Goal: Task Accomplishment & Management: Use online tool/utility

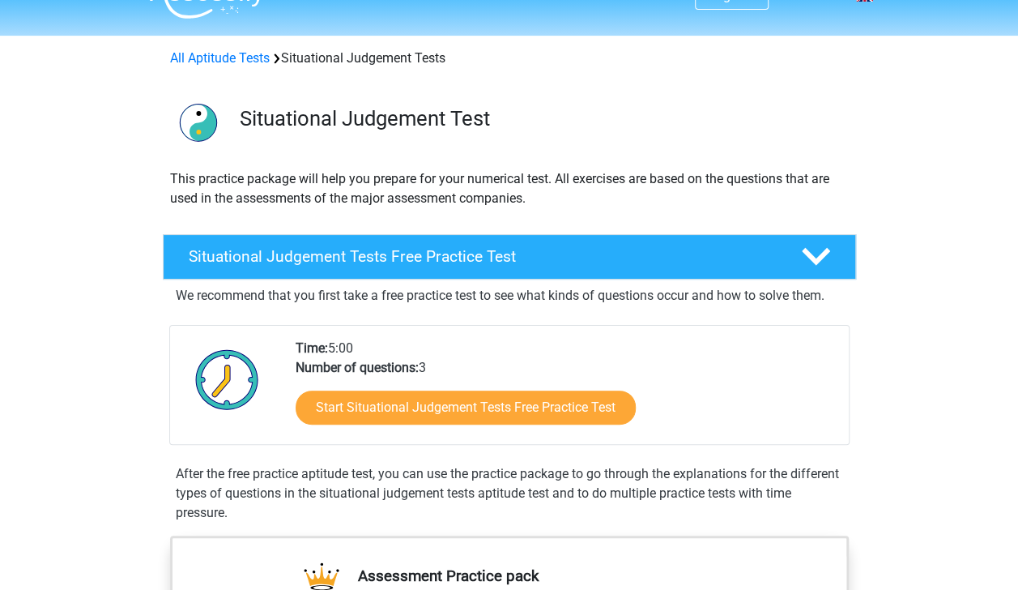
scroll to position [116, 0]
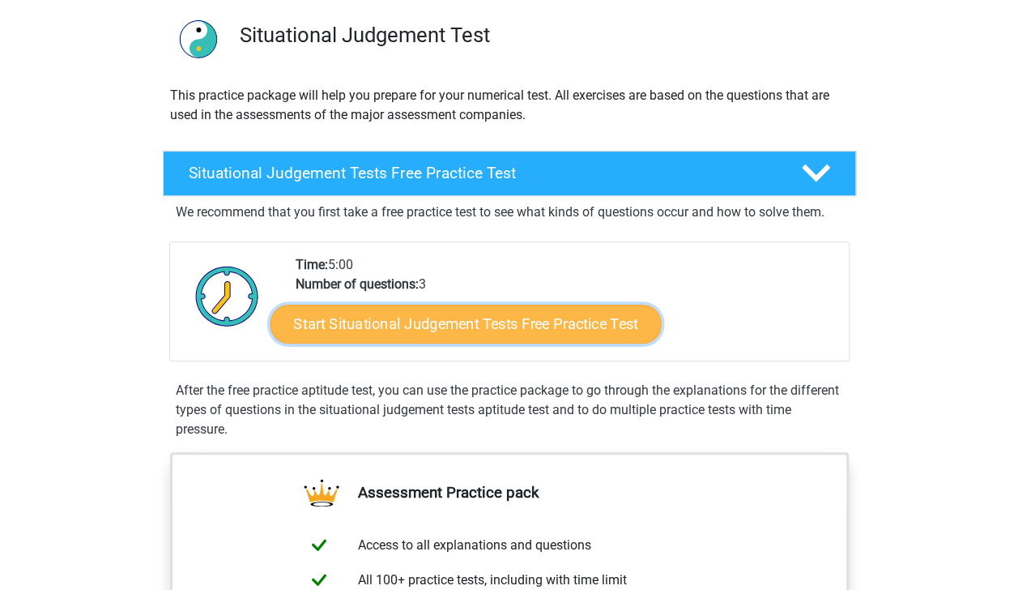
click at [403, 322] on link "Start Situational Judgement Tests Free Practice Test" at bounding box center [465, 324] width 391 height 39
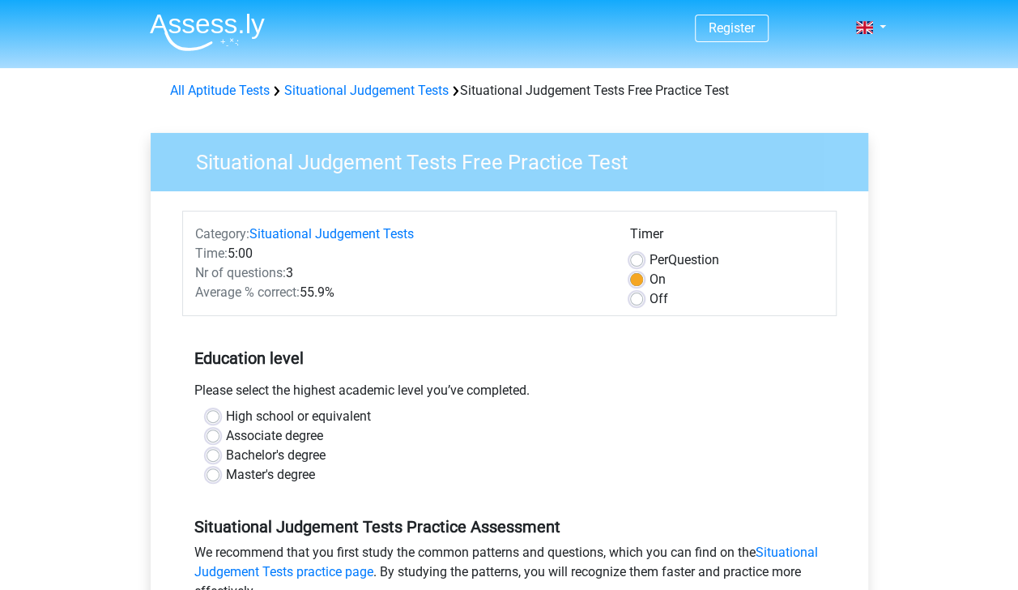
click at [305, 436] on label "Associate degree" at bounding box center [274, 435] width 97 height 19
click at [219, 436] on input "Associate degree" at bounding box center [213, 434] width 13 height 16
radio input "true"
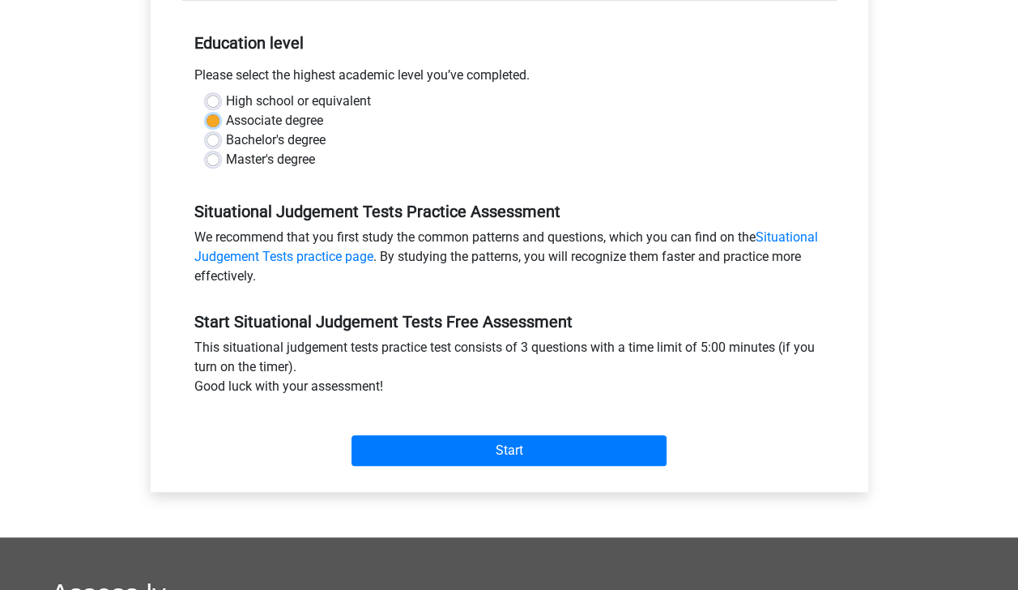
scroll to position [316, 0]
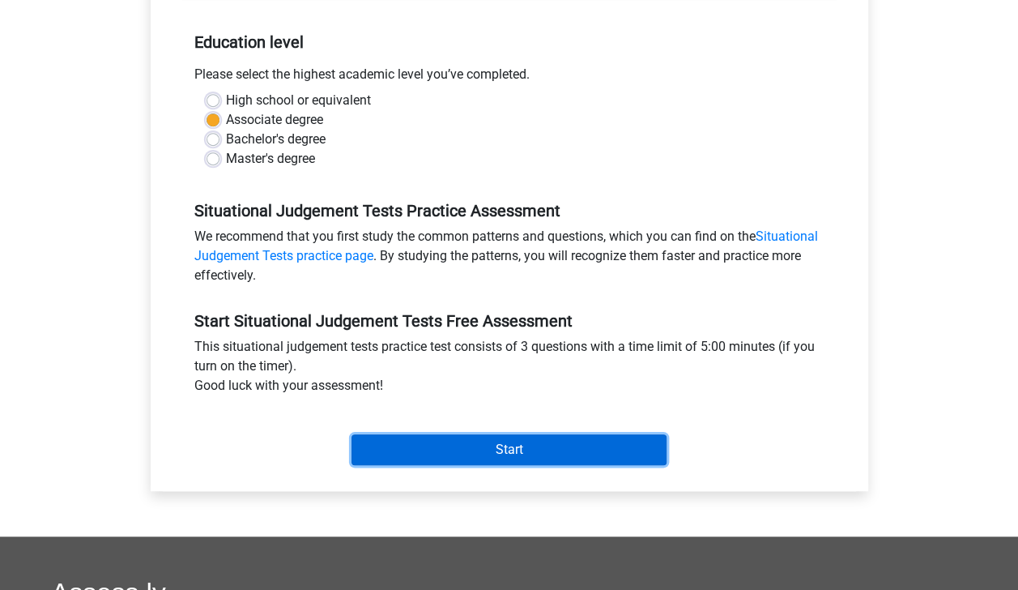
click at [439, 450] on input "Start" at bounding box center [508, 449] width 315 height 31
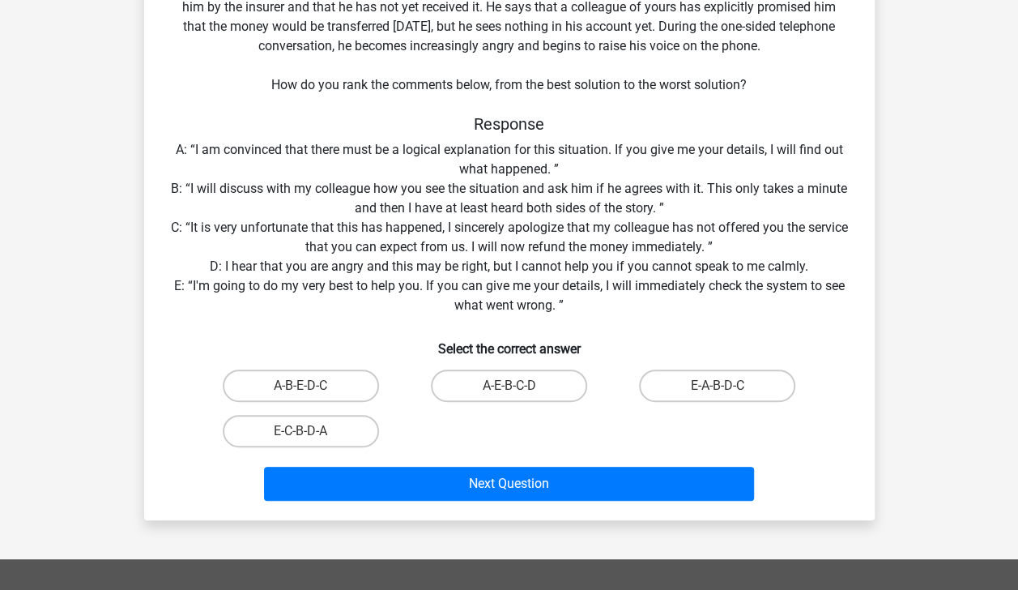
scroll to position [168, 0]
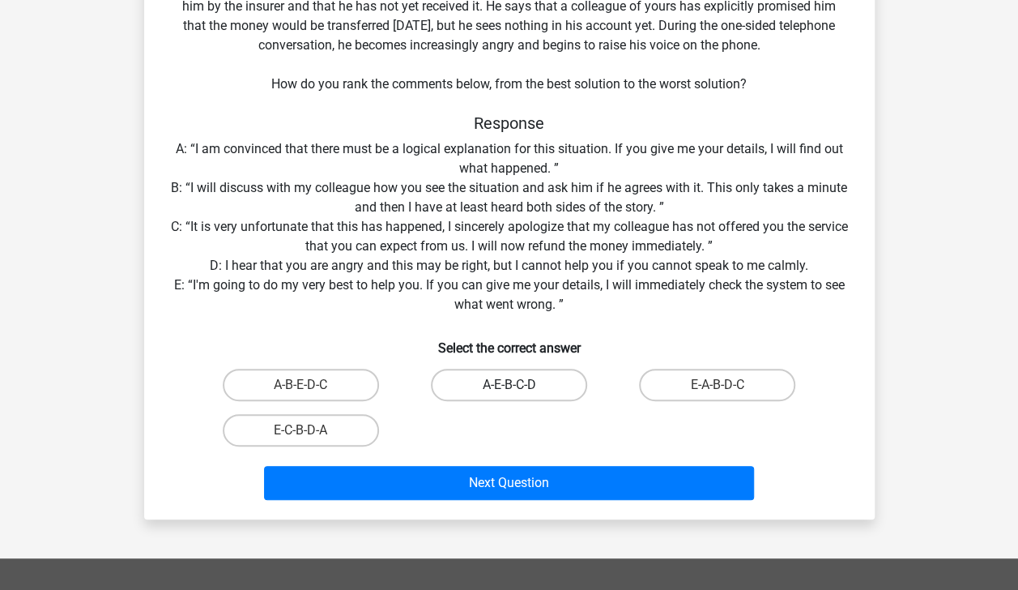
click at [522, 392] on label "A-E-B-C-D" at bounding box center [509, 384] width 156 height 32
click at [519, 392] on input "A-E-B-C-D" at bounding box center [514, 390] width 11 height 11
radio input "true"
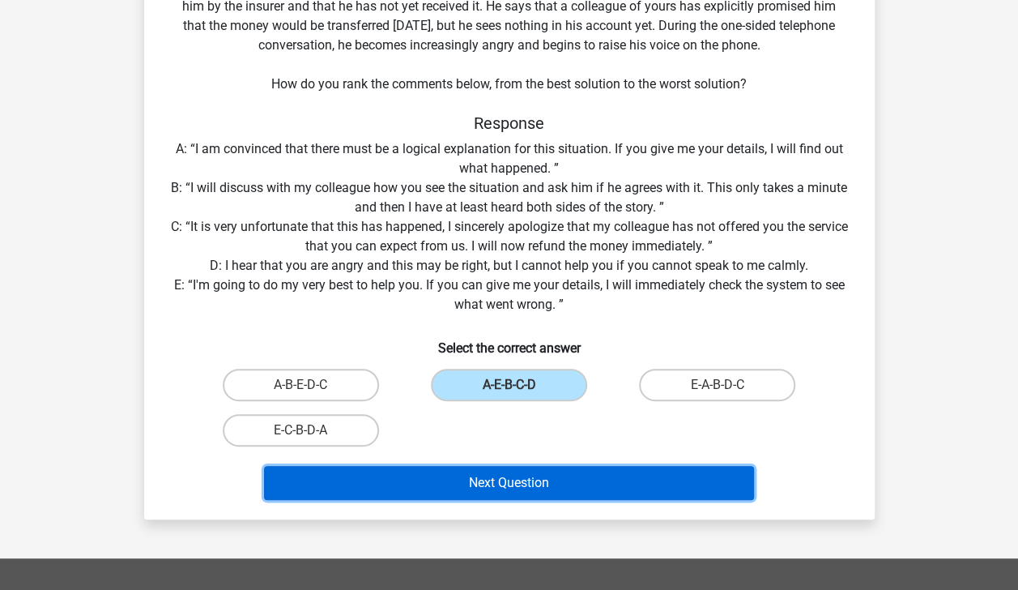
click at [533, 478] on button "Next Question" at bounding box center [509, 483] width 490 height 34
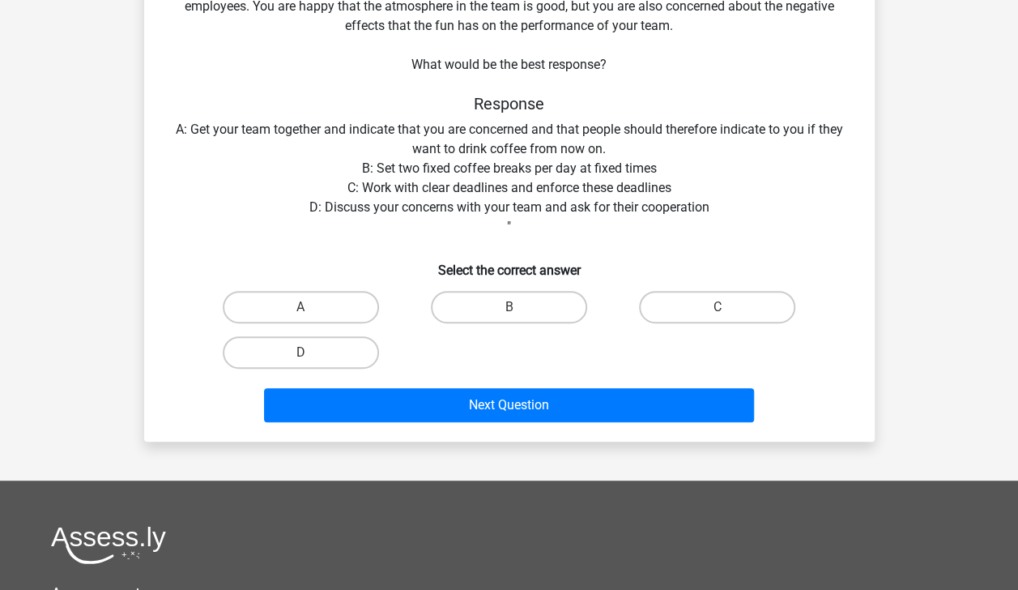
scroll to position [75, 0]
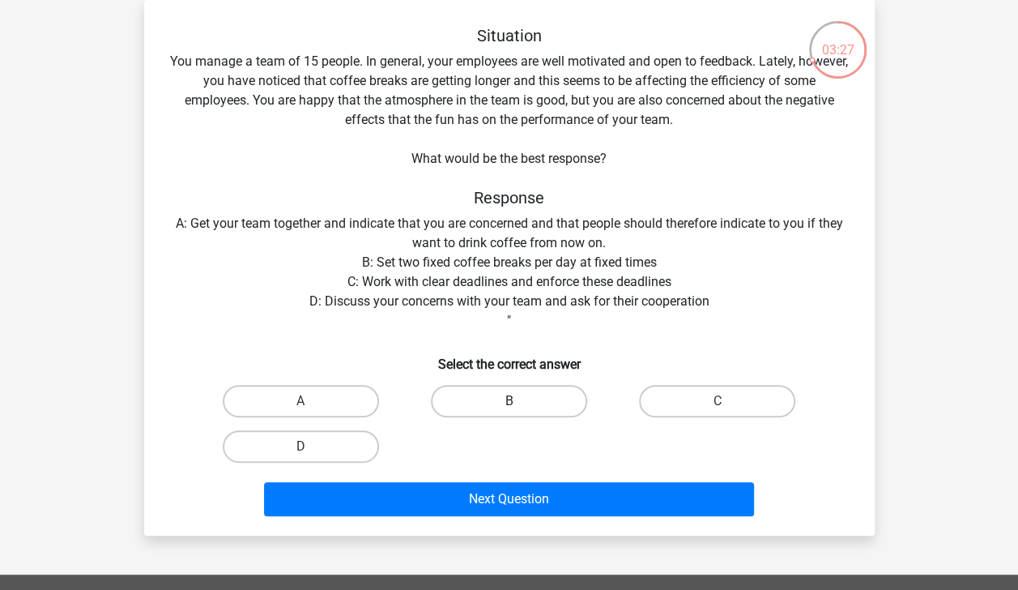
click at [491, 402] on label "B" at bounding box center [509, 401] width 156 height 32
click at [509, 402] on input "B" at bounding box center [514, 406] width 11 height 11
radio input "true"
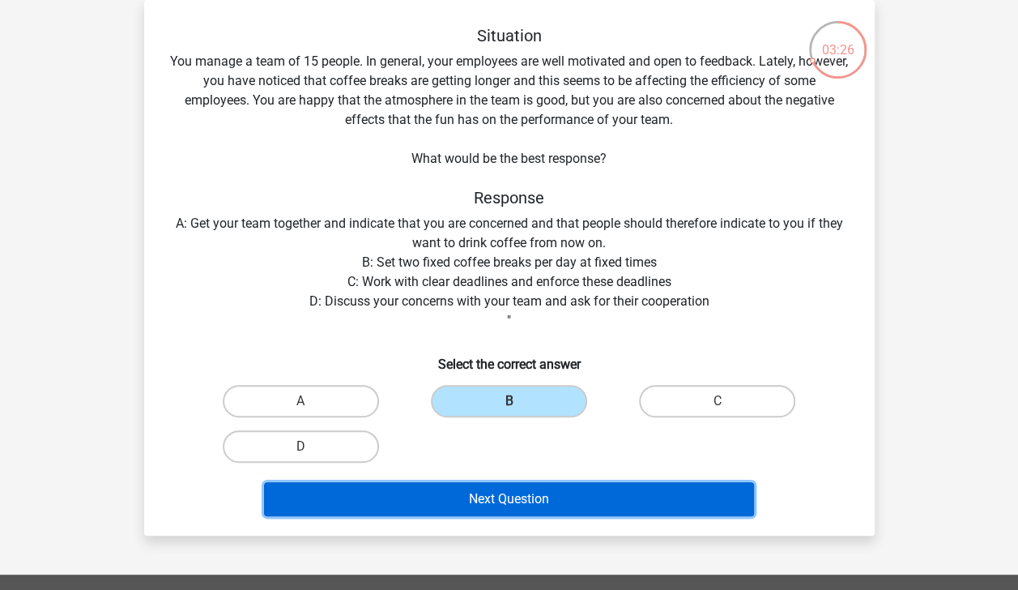
click at [515, 491] on button "Next Question" at bounding box center [509, 499] width 490 height 34
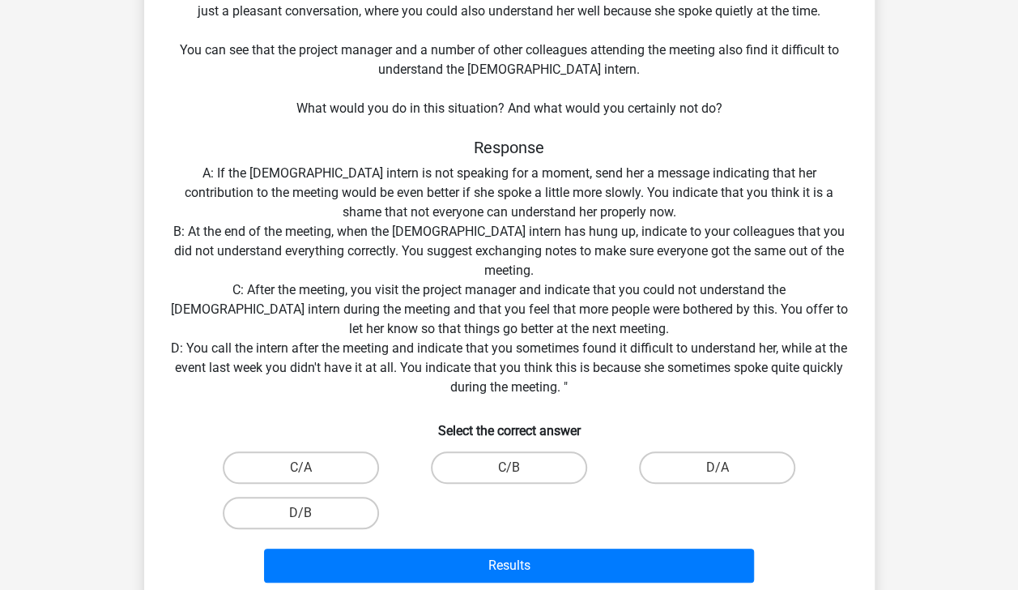
scroll to position [203, 0]
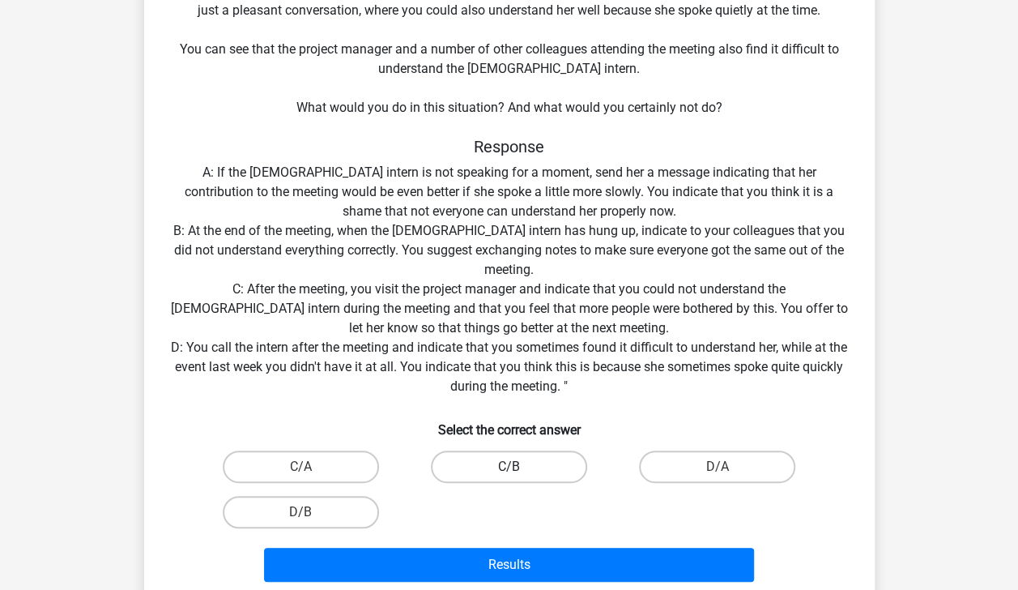
click at [553, 466] on label "C/B" at bounding box center [509, 466] width 156 height 32
click at [519, 466] on input "C/B" at bounding box center [514, 471] width 11 height 11
radio input "true"
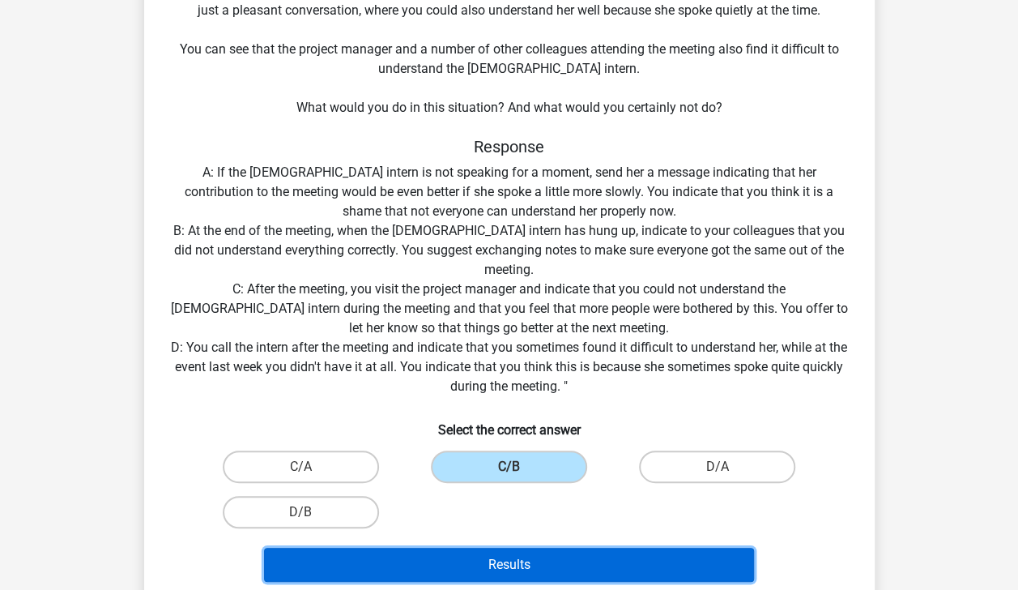
click at [556, 557] on button "Results" at bounding box center [509, 564] width 490 height 34
